Goal: Obtain resource: Obtain resource

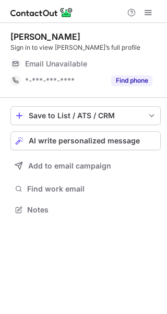
scroll to position [203, 167]
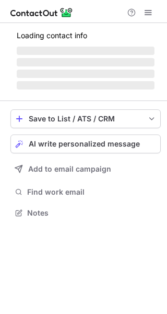
scroll to position [219, 167]
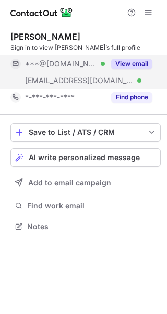
click at [123, 62] on button "View email" at bounding box center [131, 64] width 41 height 10
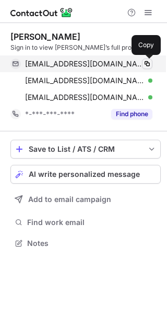
click at [147, 64] on span at bounding box center [147, 64] width 8 height 8
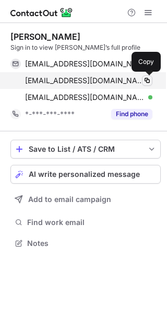
click at [146, 79] on span at bounding box center [147, 80] width 8 height 8
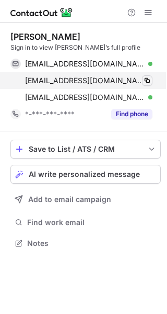
click at [146, 79] on span at bounding box center [147, 80] width 8 height 8
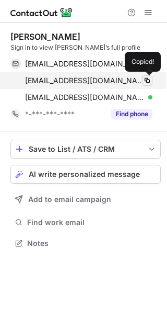
click at [146, 79] on span at bounding box center [147, 80] width 8 height 8
